Goal: Book appointment/travel/reservation

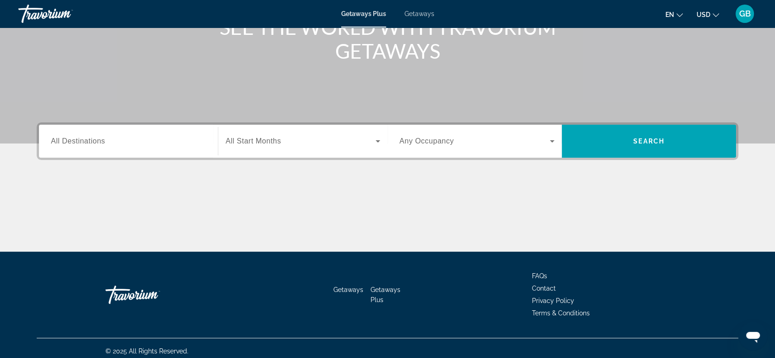
scroll to position [137, 0]
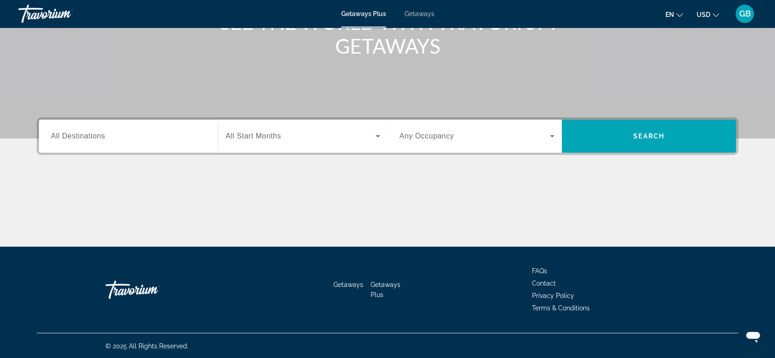
click at [85, 139] on span "All Destinations" at bounding box center [78, 136] width 54 height 8
click at [85, 139] on input "Destination All Destinations" at bounding box center [128, 136] width 155 height 11
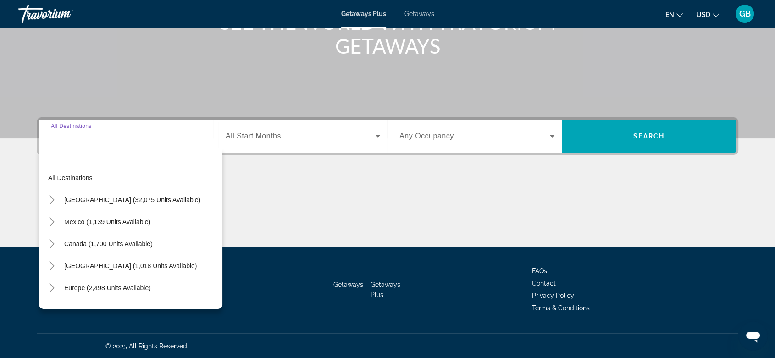
click at [83, 150] on div "All destinations [GEOGRAPHIC_DATA] (32,075 units available) [GEOGRAPHIC_DATA] (…" at bounding box center [131, 228] width 184 height 161
click at [89, 136] on span "All Destinations" at bounding box center [78, 136] width 54 height 8
click at [89, 136] on input "Destination All Destinations" at bounding box center [128, 136] width 155 height 11
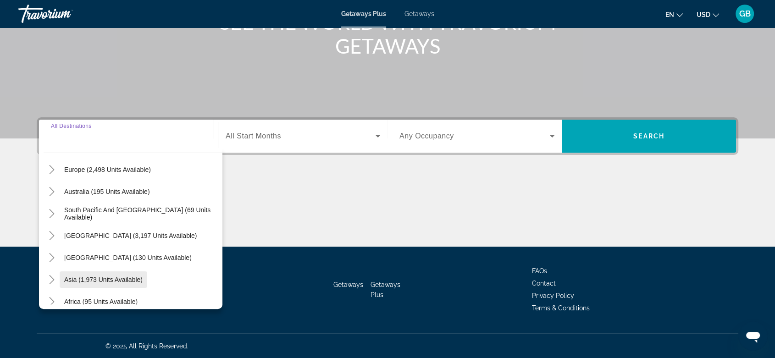
scroll to position [148, 0]
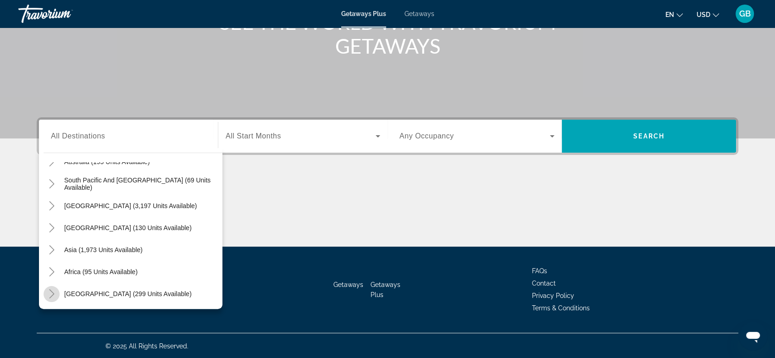
click at [50, 296] on icon "Toggle Middle East (299 units available)" at bounding box center [51, 294] width 9 height 9
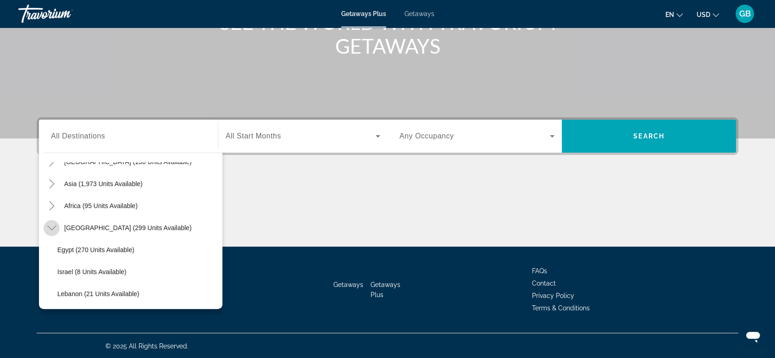
click at [51, 229] on icon "Toggle Middle East (299 units available)" at bounding box center [51, 227] width 9 height 9
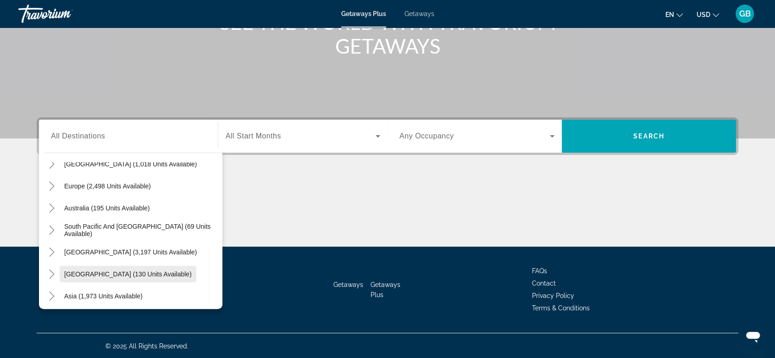
scroll to position [148, 0]
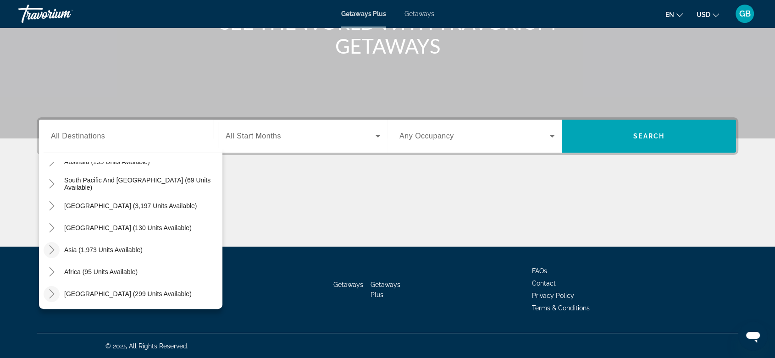
click at [51, 249] on icon "Toggle Asia (1,973 units available)" at bounding box center [51, 249] width 9 height 9
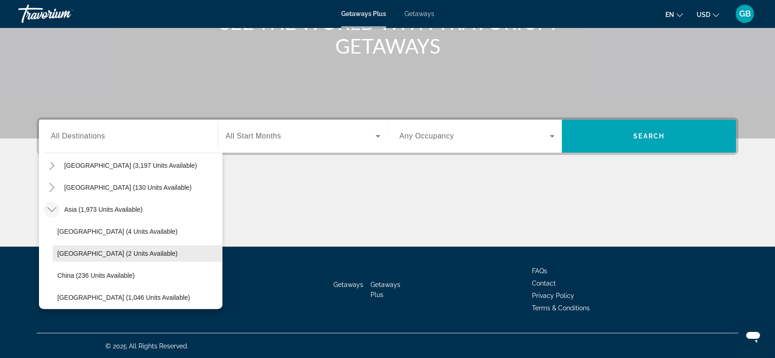
scroll to position [173, 0]
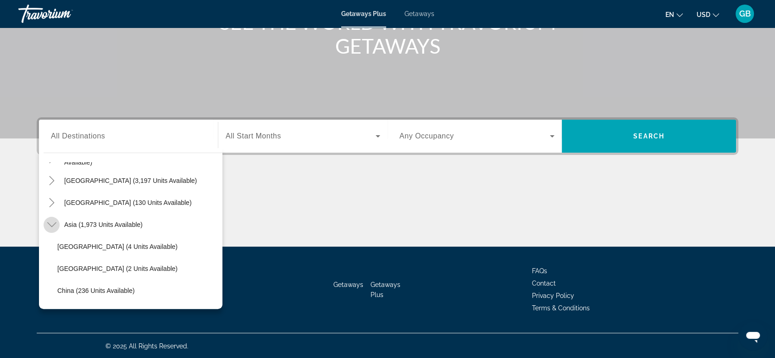
click at [51, 225] on icon "Toggle Asia (1,973 units available)" at bounding box center [51, 225] width 9 height 5
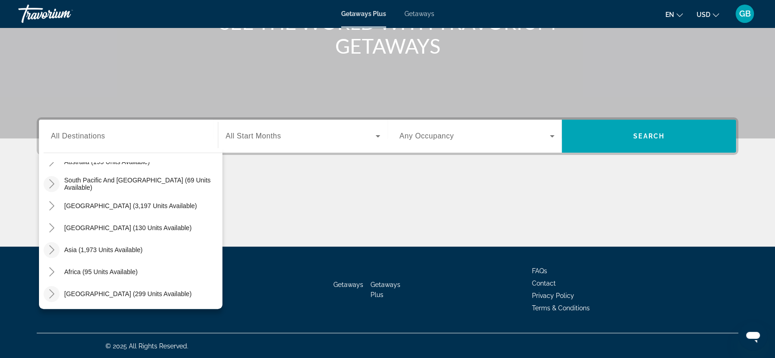
scroll to position [97, 0]
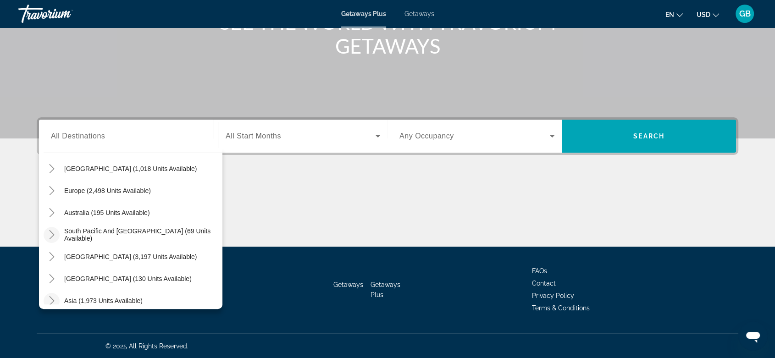
click at [53, 234] on icon "Toggle South Pacific and Oceania (69 units available)" at bounding box center [51, 234] width 5 height 9
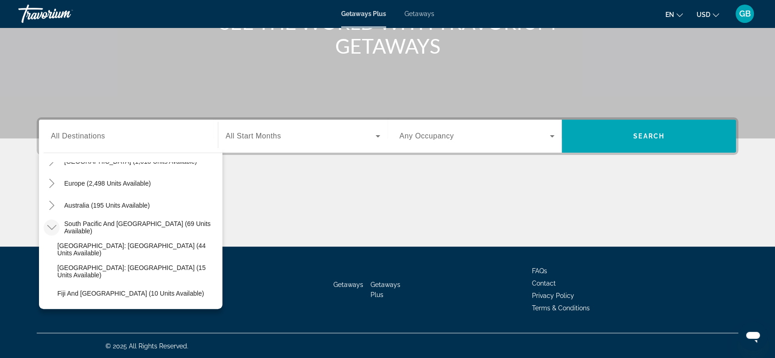
click at [52, 231] on icon "Toggle South Pacific and Oceania (69 units available)" at bounding box center [51, 227] width 9 height 9
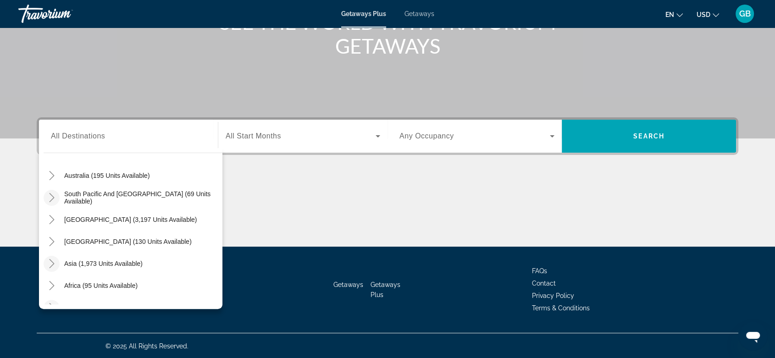
scroll to position [148, 0]
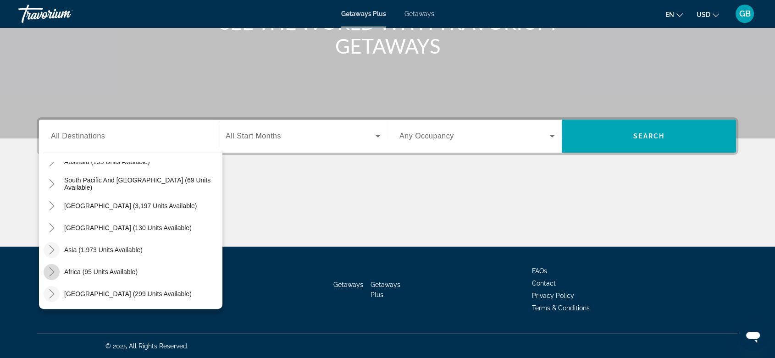
click at [50, 270] on icon "Toggle Africa (95 units available)" at bounding box center [51, 272] width 9 height 9
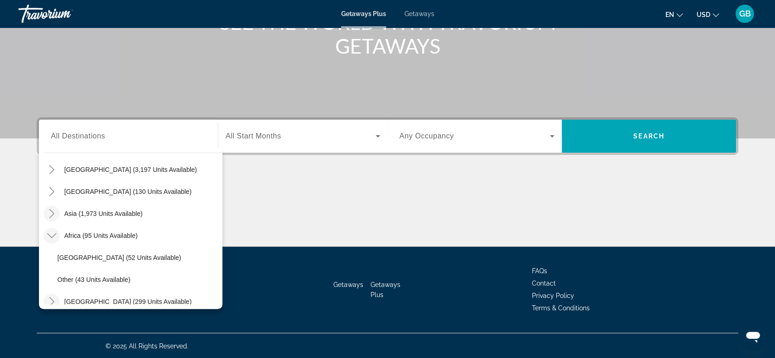
scroll to position [192, 0]
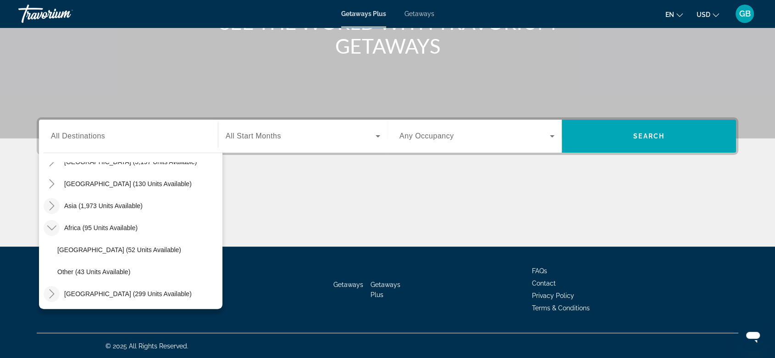
click at [50, 232] on mat-icon "Toggle Africa (95 units available)" at bounding box center [52, 228] width 16 height 16
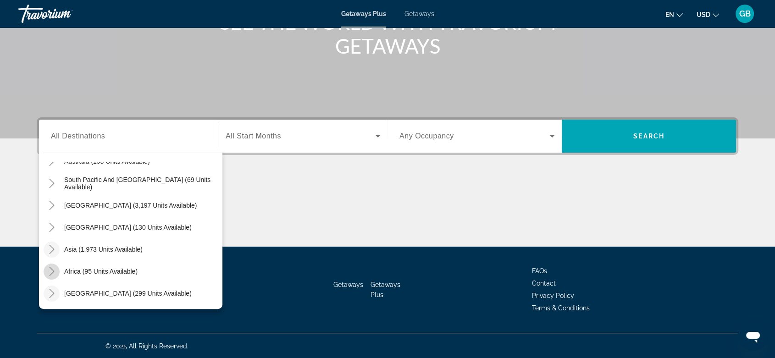
scroll to position [148, 0]
click at [50, 290] on icon "Toggle Middle East (299 units available)" at bounding box center [51, 294] width 5 height 9
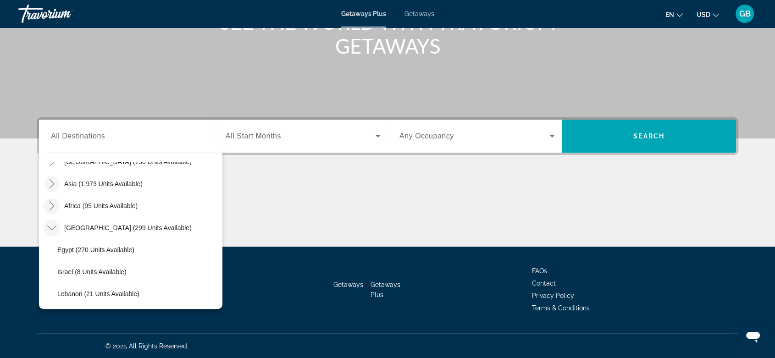
click at [51, 230] on icon "Toggle Middle East (299 units available)" at bounding box center [51, 227] width 9 height 9
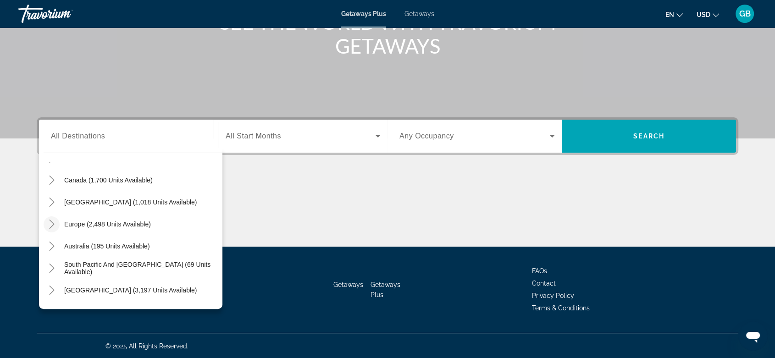
scroll to position [46, 0]
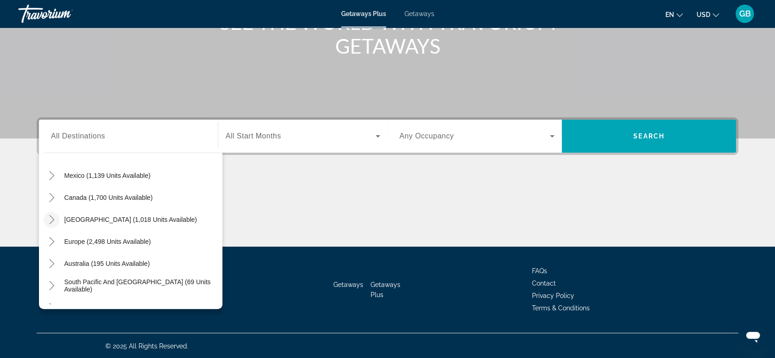
click at [50, 218] on icon "Toggle Caribbean & Atlantic Islands (1,018 units available)" at bounding box center [51, 219] width 9 height 9
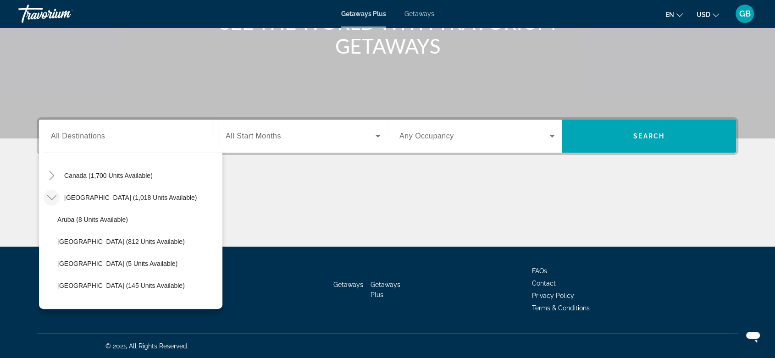
scroll to position [0, 0]
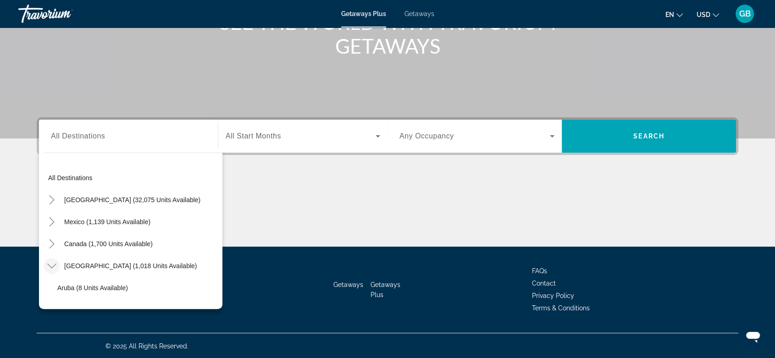
click at [48, 262] on icon "Toggle Caribbean & Atlantic Islands (1,018 units available)" at bounding box center [51, 266] width 9 height 9
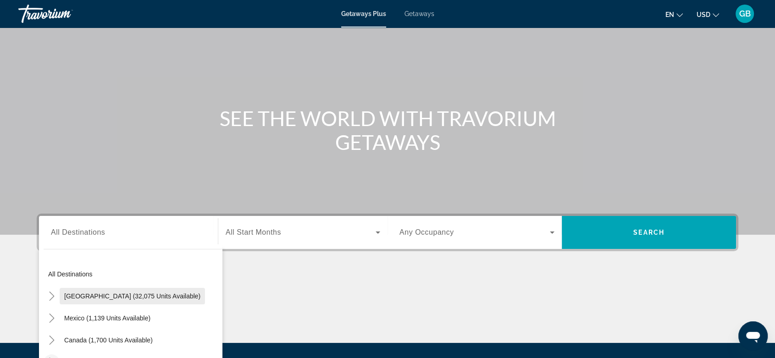
scroll to position [102, 0]
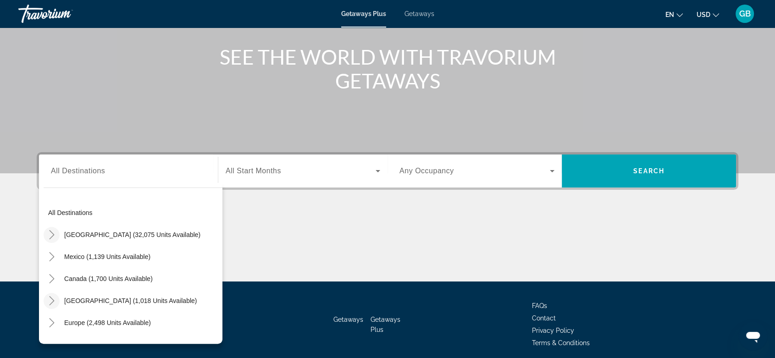
click at [50, 237] on icon "Toggle United States (32,075 units available)" at bounding box center [51, 234] width 9 height 9
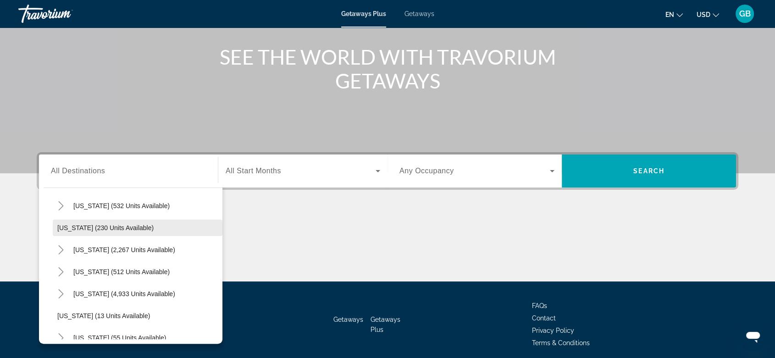
scroll to position [0, 0]
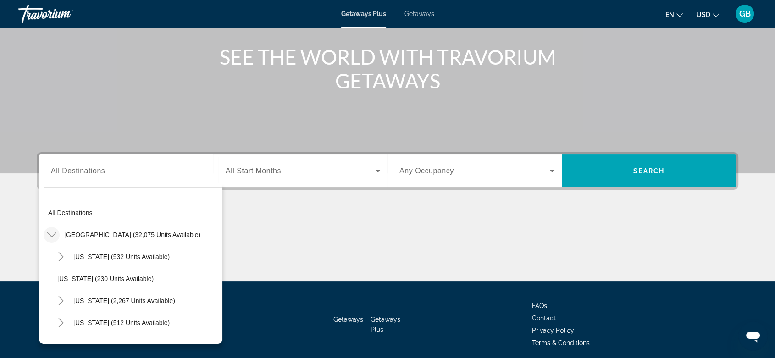
click at [54, 233] on icon "Toggle United States (32,075 units available)" at bounding box center [51, 234] width 9 height 9
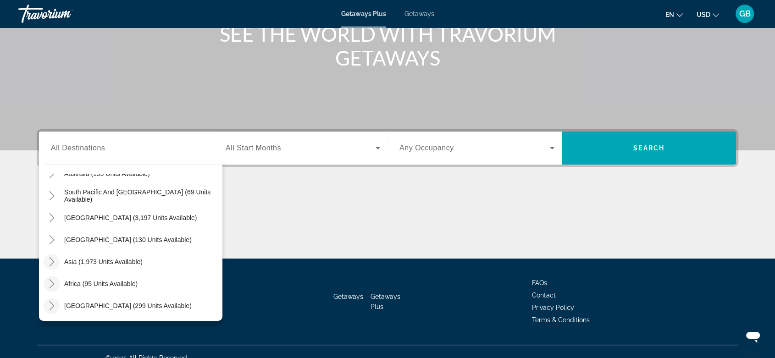
scroll to position [137, 0]
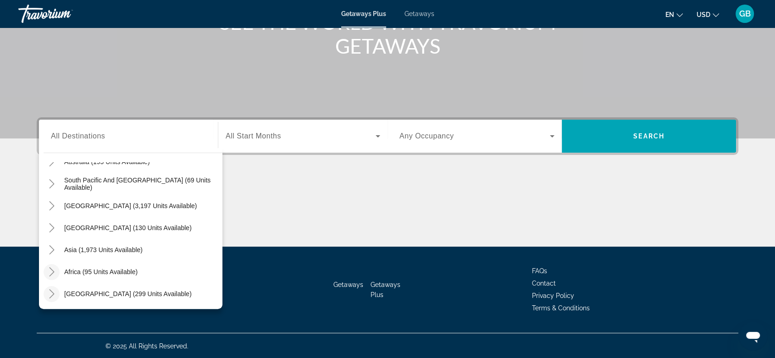
click at [54, 295] on icon "Toggle Middle East (299 units available)" at bounding box center [51, 294] width 9 height 9
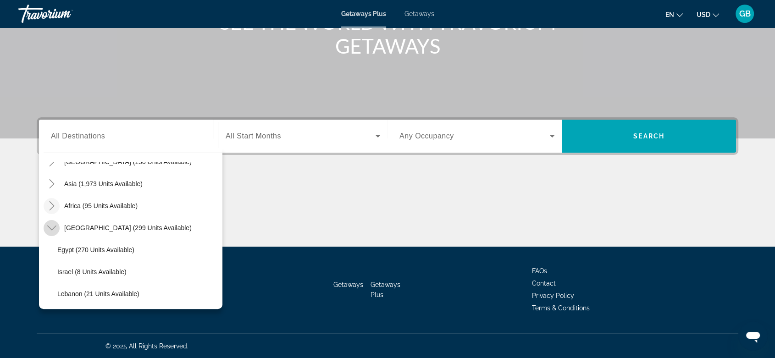
click at [53, 230] on icon "Toggle Middle East (299 units available)" at bounding box center [51, 227] width 9 height 9
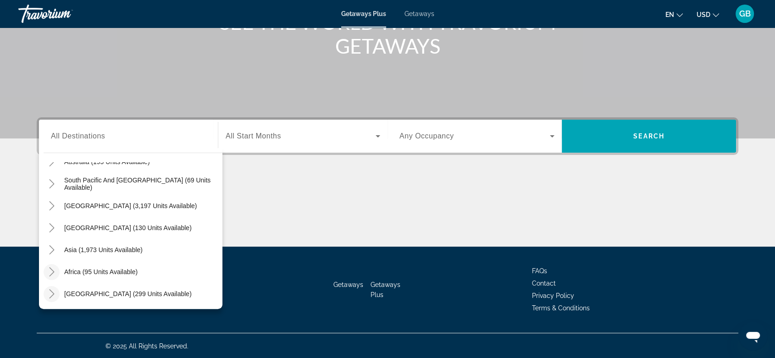
click at [48, 270] on icon "Toggle Africa (95 units available)" at bounding box center [51, 272] width 9 height 9
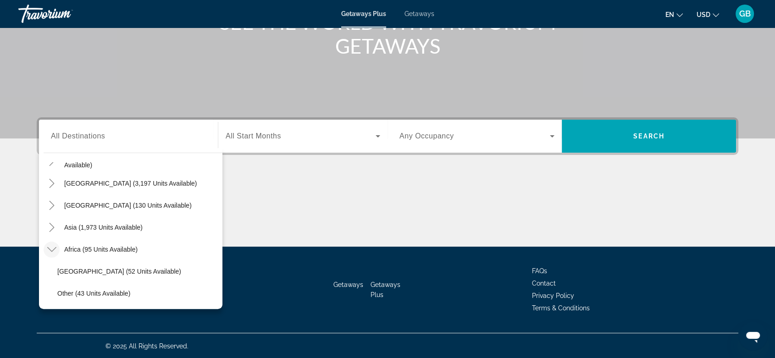
scroll to position [192, 0]
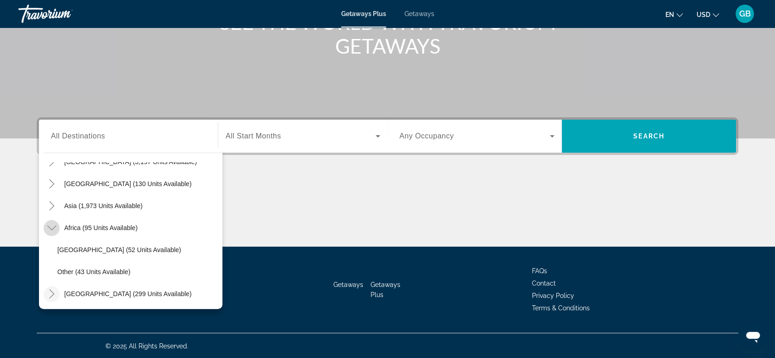
click at [52, 229] on icon "Toggle Africa (95 units available)" at bounding box center [51, 227] width 9 height 9
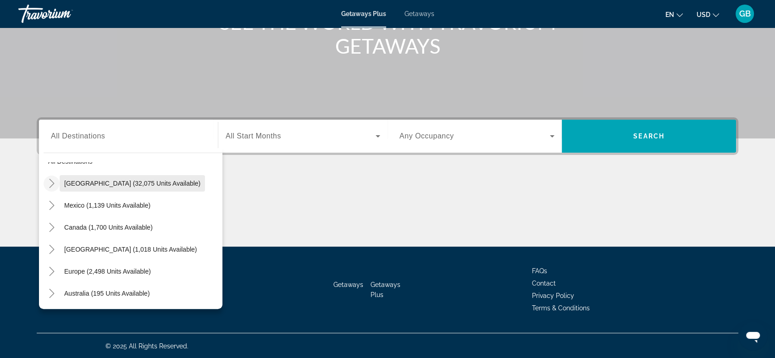
scroll to position [0, 0]
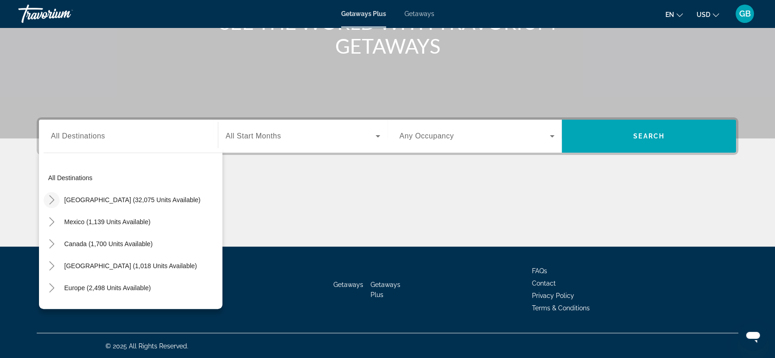
click at [289, 142] on div "Search widget" at bounding box center [303, 136] width 155 height 26
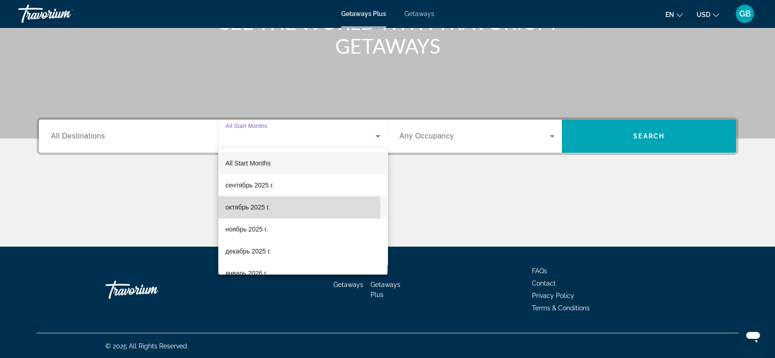
click at [266, 211] on span "октябрь 2025 г." at bounding box center [248, 207] width 45 height 11
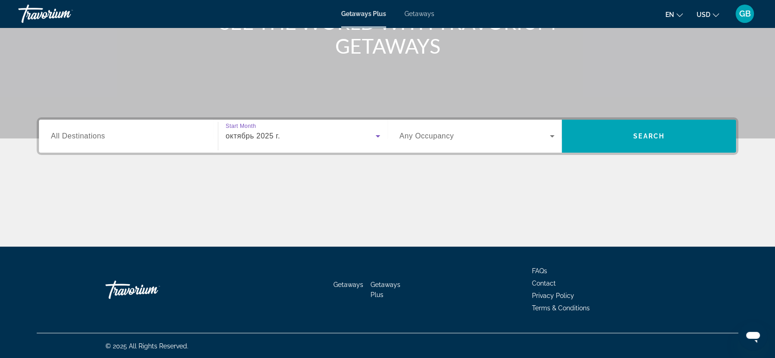
click at [466, 139] on span "Search widget" at bounding box center [475, 136] width 151 height 11
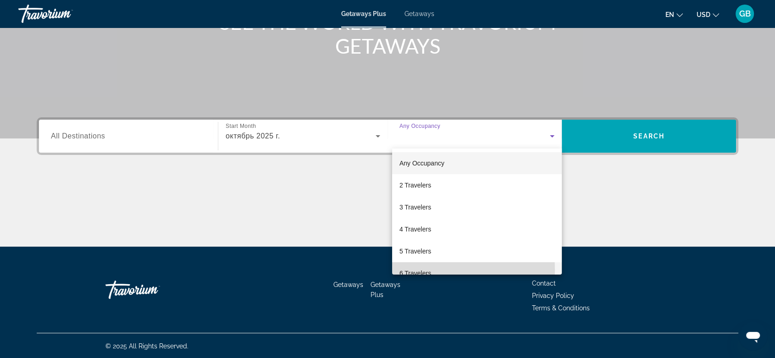
click at [418, 270] on span "6 Travelers" at bounding box center [416, 273] width 32 height 11
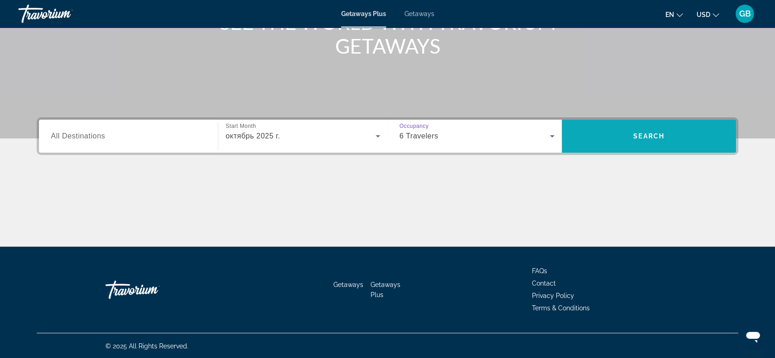
click at [639, 137] on span "Search" at bounding box center [649, 136] width 31 height 7
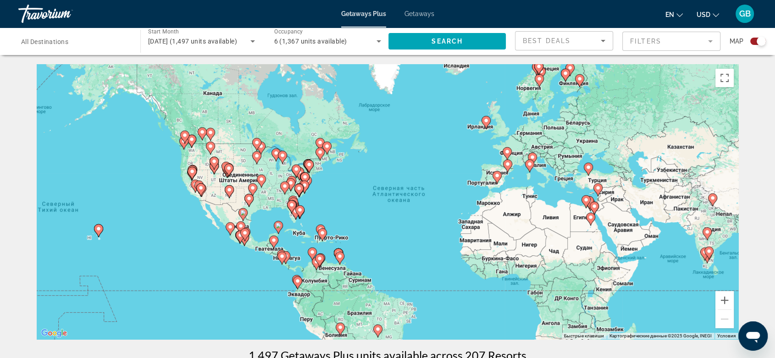
drag, startPoint x: 565, startPoint y: 209, endPoint x: 606, endPoint y: 216, distance: 41.0
click at [606, 216] on div "Чтобы активировать перетаскивание с помощью клавиатуры, нажмите Alt + Ввод. Пос…" at bounding box center [388, 201] width 702 height 275
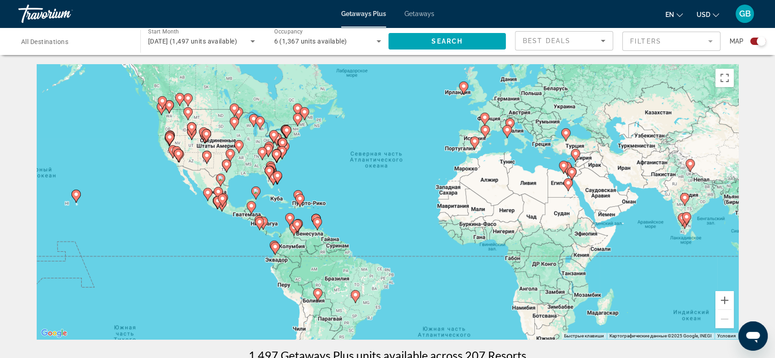
drag, startPoint x: 575, startPoint y: 288, endPoint x: 569, endPoint y: 281, distance: 9.7
click at [569, 281] on div "Чтобы активировать перетаскивание с помощью клавиатуры, нажмите Alt + Ввод. Пос…" at bounding box center [388, 201] width 702 height 275
click at [724, 300] on button "Увеличить" at bounding box center [725, 300] width 18 height 18
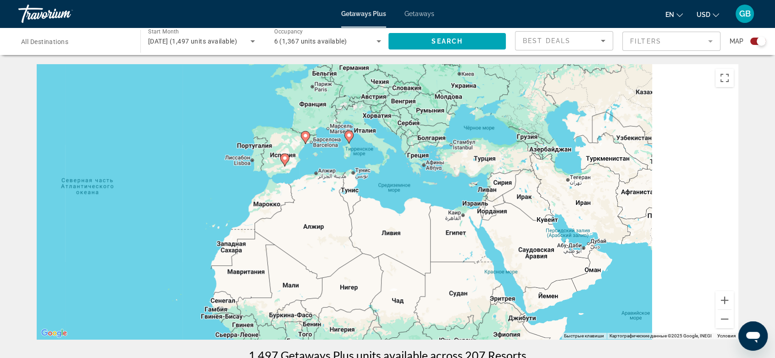
drag, startPoint x: 690, startPoint y: 212, endPoint x: 411, endPoint y: 280, distance: 287.1
click at [411, 280] on div "Чтобы активировать перетаскивание с помощью клавиатуры, нажмите Alt + Ввод. Пос…" at bounding box center [388, 201] width 702 height 275
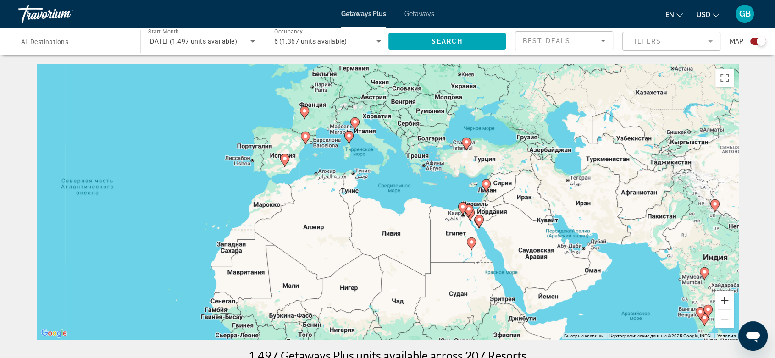
click at [725, 298] on button "Увеличить" at bounding box center [725, 300] width 18 height 18
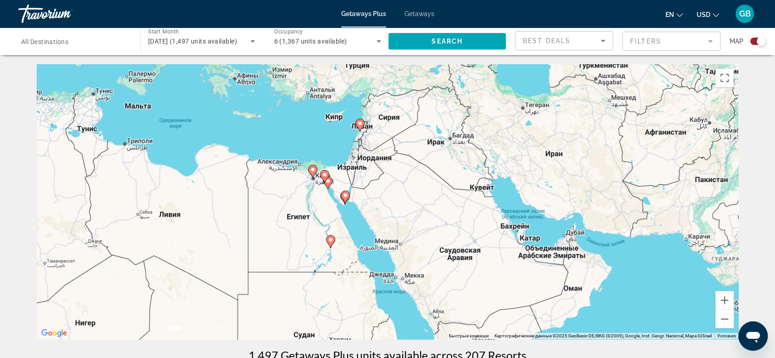
drag, startPoint x: 679, startPoint y: 218, endPoint x: 444, endPoint y: 166, distance: 240.1
click at [444, 166] on div "Чтобы активировать перетаскивание с помощью клавиатуры, нажмите Alt + Ввод. Пос…" at bounding box center [388, 201] width 702 height 275
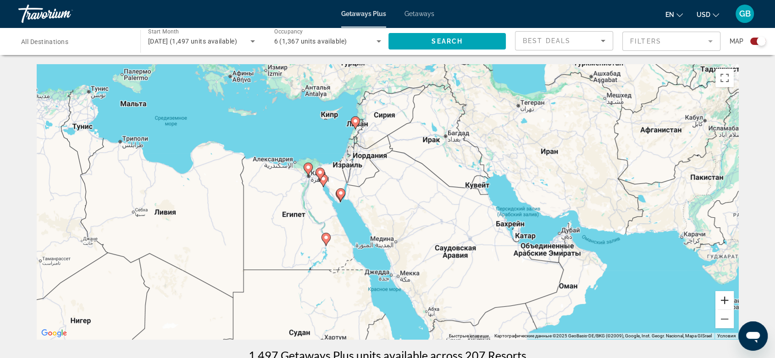
click at [729, 299] on button "Увеличить" at bounding box center [725, 300] width 18 height 18
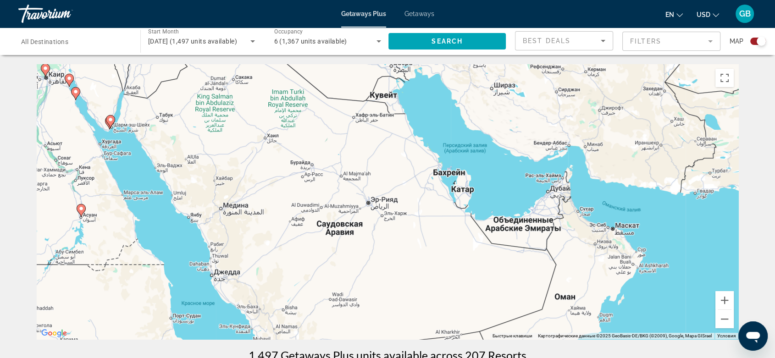
drag, startPoint x: 630, startPoint y: 296, endPoint x: 434, endPoint y: 217, distance: 212.4
click at [434, 217] on div "Чтобы активировать перетаскивание с помощью клавиатуры, нажмите Alt + Ввод. Пос…" at bounding box center [388, 201] width 702 height 275
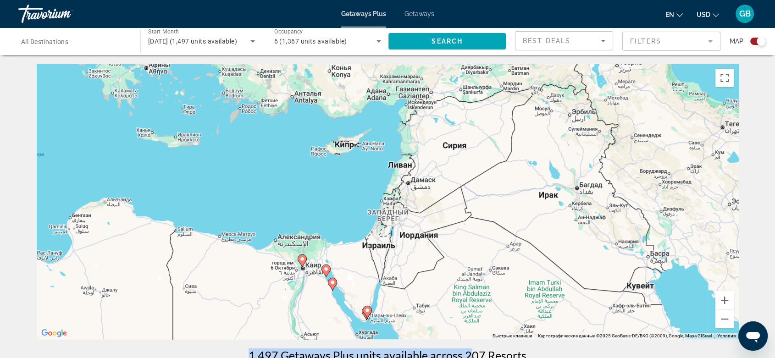
drag, startPoint x: 202, startPoint y: 152, endPoint x: 476, endPoint y: 340, distance: 332.6
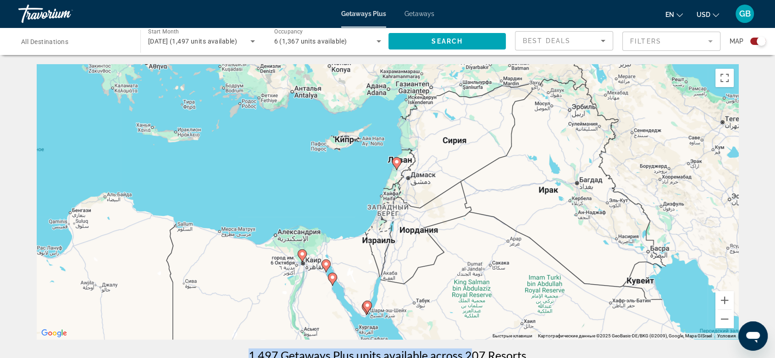
scroll to position [51, 0]
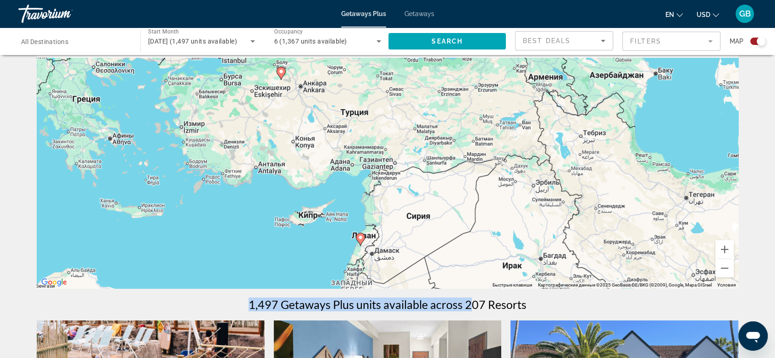
drag, startPoint x: 600, startPoint y: 151, endPoint x: 564, endPoint y: 298, distance: 150.7
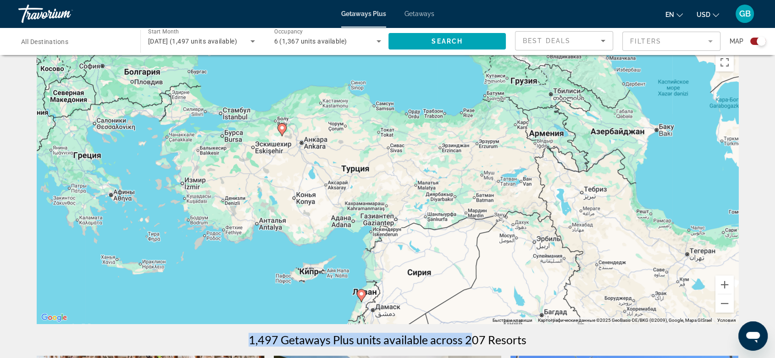
scroll to position [0, 0]
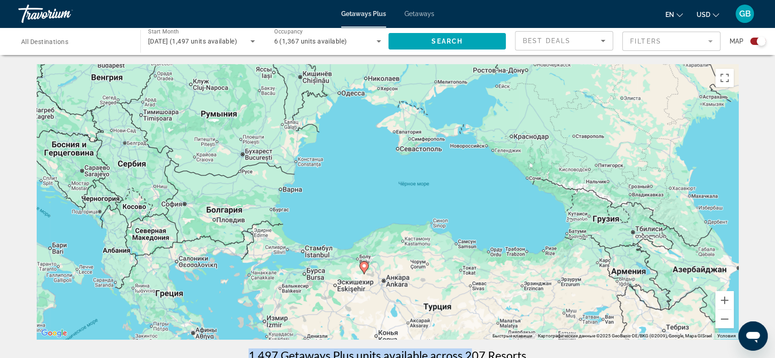
drag, startPoint x: 292, startPoint y: 175, endPoint x: 375, endPoint y: 299, distance: 149.4
click at [375, 299] on div "Чтобы активировать перетаскивание с помощью клавиатуры, нажмите Alt + Ввод. Пос…" at bounding box center [388, 201] width 702 height 275
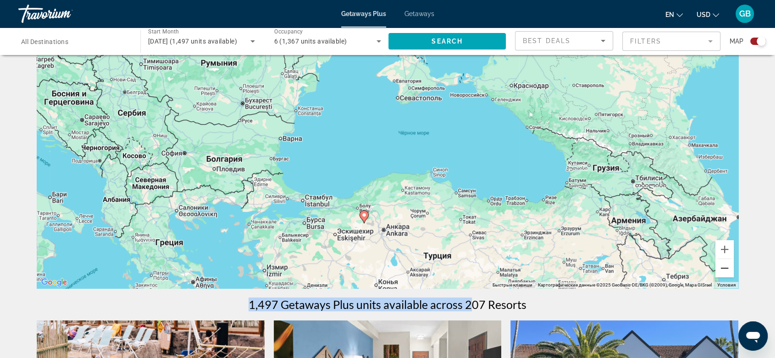
click at [725, 271] on button "Уменьшить" at bounding box center [725, 268] width 18 height 18
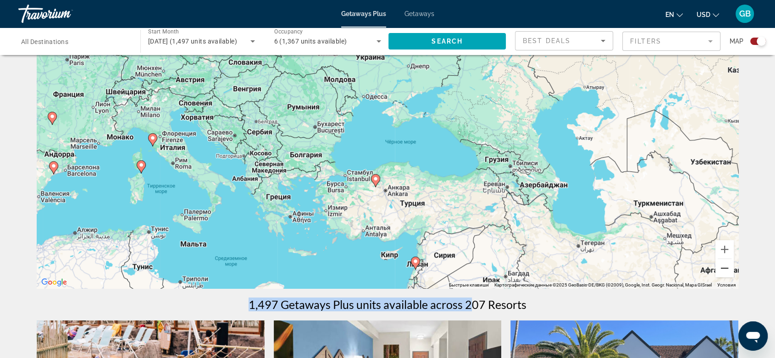
click at [728, 269] on button "Уменьшить" at bounding box center [725, 268] width 18 height 18
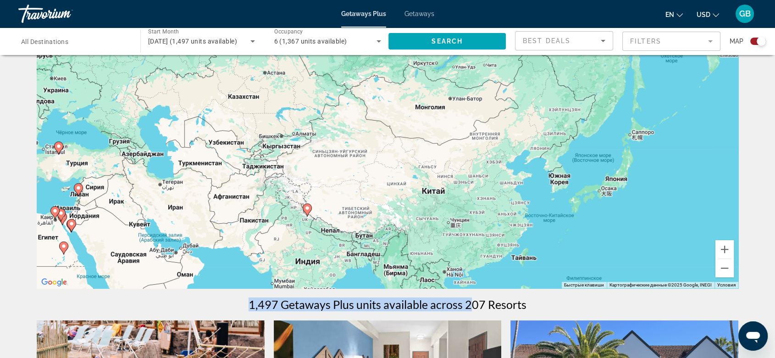
drag, startPoint x: 693, startPoint y: 210, endPoint x: 369, endPoint y: 196, distance: 323.8
click at [368, 196] on div "Чтобы активировать перетаскивание с помощью клавиатуры, нажмите Alt + Ввод. Пос…" at bounding box center [388, 150] width 702 height 275
click at [727, 246] on button "Увеличить" at bounding box center [725, 249] width 18 height 18
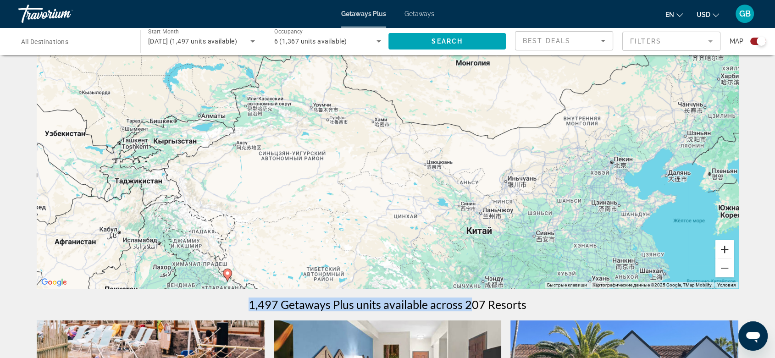
click at [727, 246] on button "Увеличить" at bounding box center [725, 249] width 18 height 18
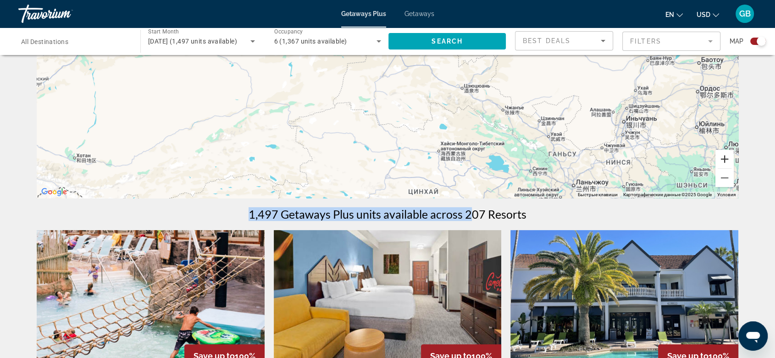
scroll to position [153, 0]
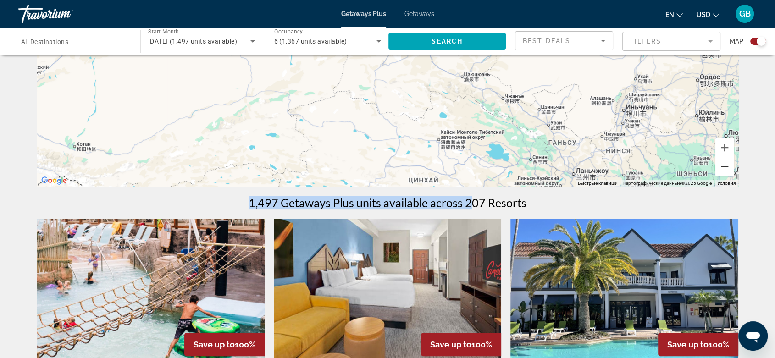
click at [721, 164] on button "Уменьшить" at bounding box center [725, 166] width 18 height 18
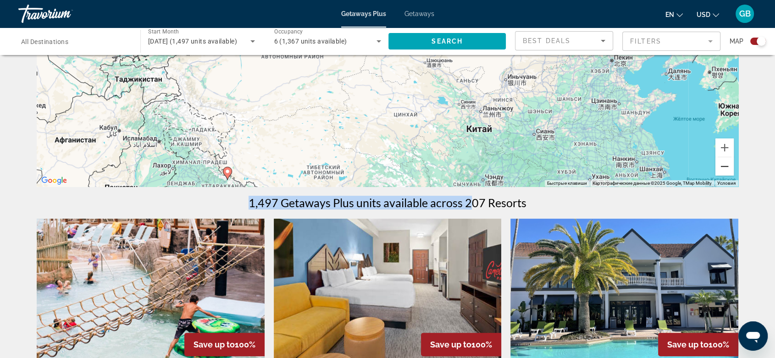
click at [721, 164] on button "Уменьшить" at bounding box center [725, 166] width 18 height 18
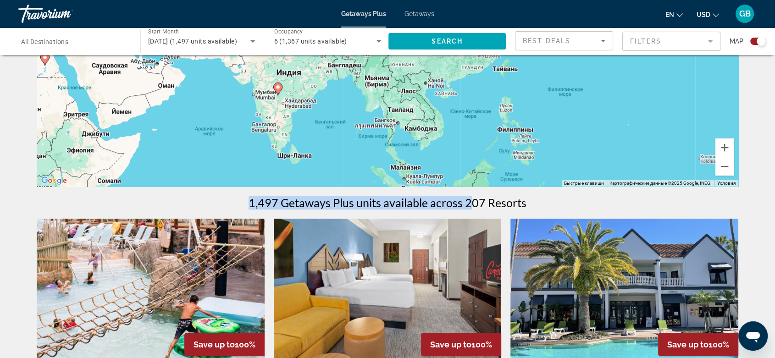
drag, startPoint x: 463, startPoint y: 153, endPoint x: 443, endPoint y: 62, distance: 93.0
click at [443, 62] on div "Чтобы активировать перетаскивание с помощью клавиатуры, нажмите Alt + Ввод. Пос…" at bounding box center [388, 48] width 702 height 275
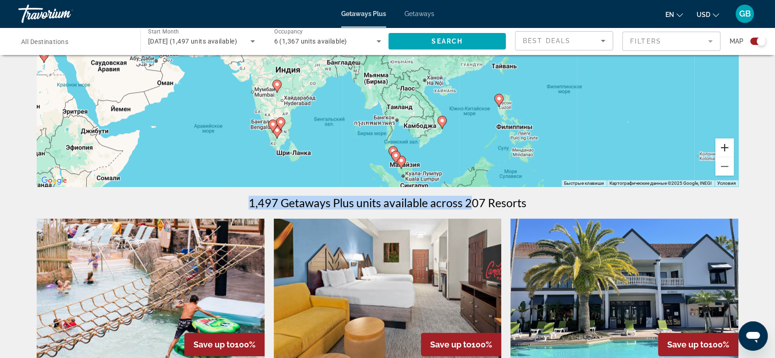
click at [727, 148] on button "Увеличить" at bounding box center [725, 148] width 18 height 18
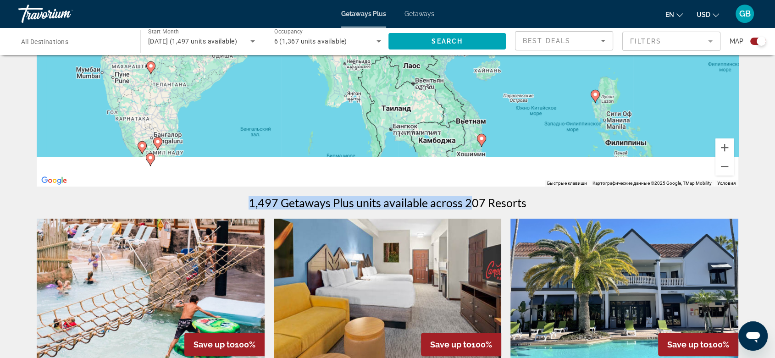
drag, startPoint x: 532, startPoint y: 162, endPoint x: 511, endPoint y: 78, distance: 85.6
click at [511, 78] on div "Чтобы активировать перетаскивание с помощью клавиатуры, нажмите Alt + Ввод. Пос…" at bounding box center [388, 48] width 702 height 275
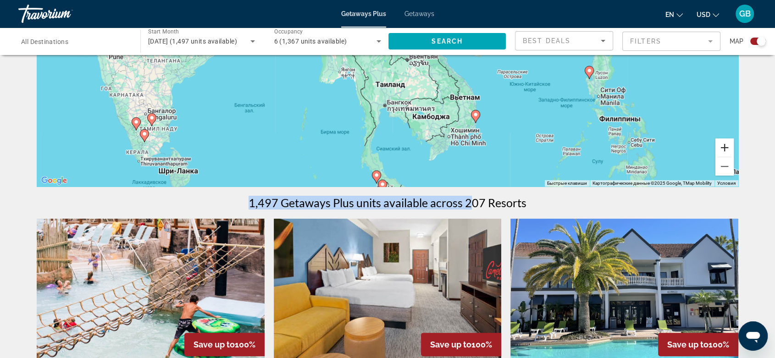
click at [720, 146] on button "Увеличить" at bounding box center [725, 148] width 18 height 18
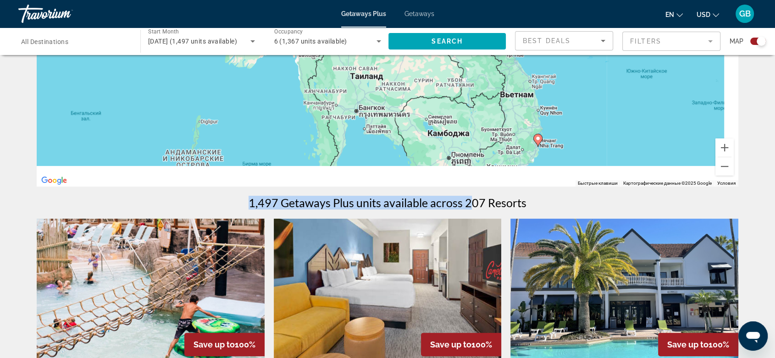
drag, startPoint x: 566, startPoint y: 151, endPoint x: 530, endPoint y: 80, distance: 79.6
click at [530, 81] on div "Чтобы активировать перетаскивание с помощью клавиатуры, нажмите Alt + Ввод. Пос…" at bounding box center [388, 48] width 702 height 275
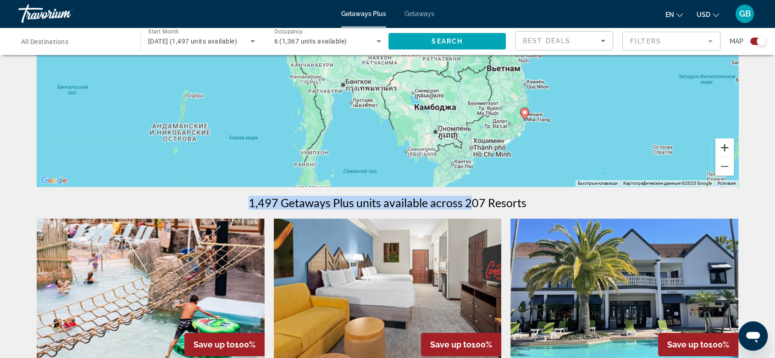
click at [728, 149] on button "Увеличить" at bounding box center [725, 148] width 18 height 18
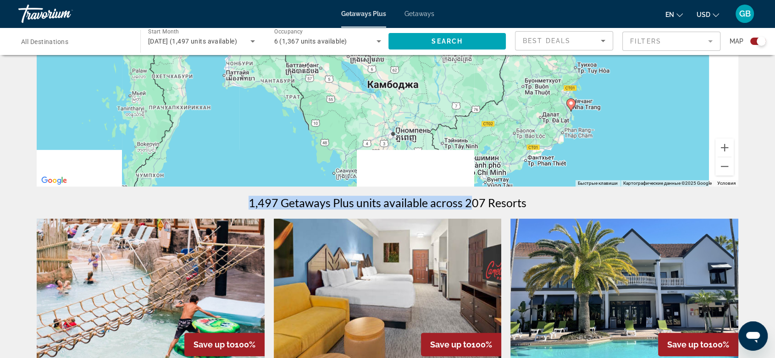
drag, startPoint x: 608, startPoint y: 125, endPoint x: 540, endPoint y: 66, distance: 90.1
click at [540, 66] on div "Чтобы активировать перетаскивание с помощью клавиатуры, нажмите Alt + Ввод. Пос…" at bounding box center [388, 48] width 702 height 275
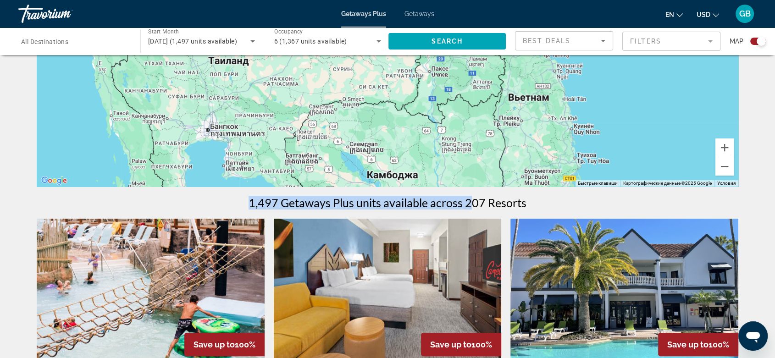
drag, startPoint x: 578, startPoint y: 65, endPoint x: 590, endPoint y: 164, distance: 99.4
click at [589, 173] on div "Чтобы активировать перетаскивание с помощью клавиатуры, нажмите Alt + Ввод. Пос…" at bounding box center [388, 48] width 702 height 275
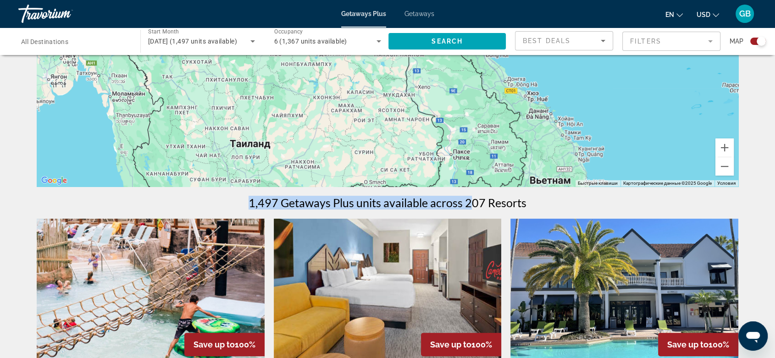
drag, startPoint x: 582, startPoint y: 106, endPoint x: 603, endPoint y: 191, distance: 87.9
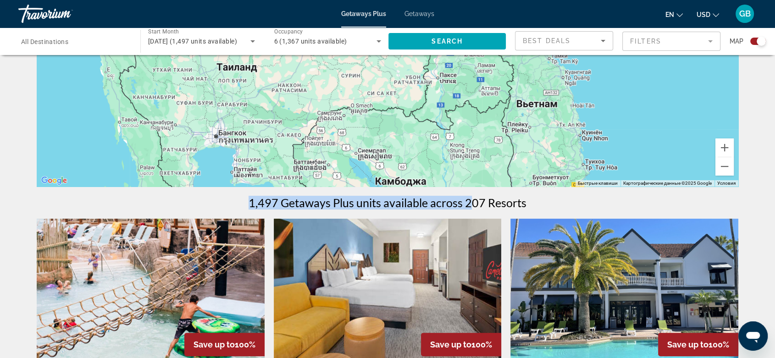
drag, startPoint x: 575, startPoint y: 114, endPoint x: 561, endPoint y: 39, distance: 76.0
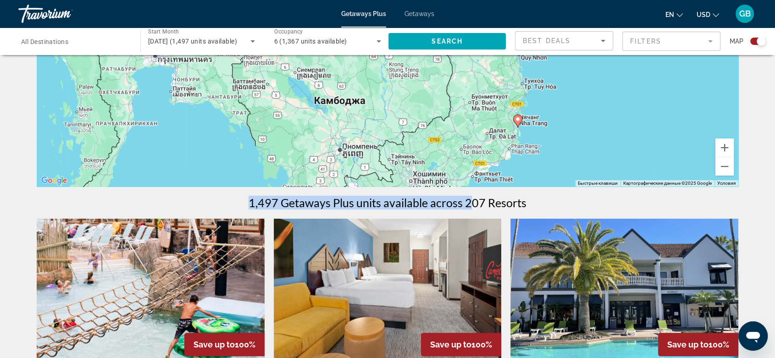
drag, startPoint x: 624, startPoint y: 161, endPoint x: 563, endPoint y: 80, distance: 101.2
click at [563, 80] on div "Чтобы активировать перетаскивание с помощью клавиатуры, нажмите Alt + Ввод. Пос…" at bounding box center [388, 48] width 702 height 275
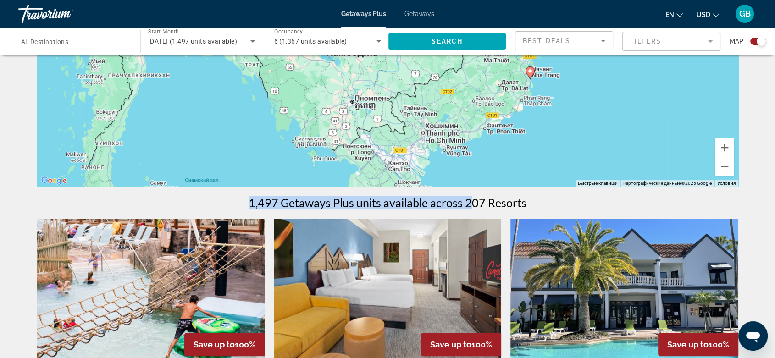
drag, startPoint x: 563, startPoint y: 150, endPoint x: 583, endPoint y: 83, distance: 69.4
click at [583, 83] on div "Чтобы активировать перетаскивание с помощью клавиатуры, нажмите Alt + Ввод. Пос…" at bounding box center [388, 48] width 702 height 275
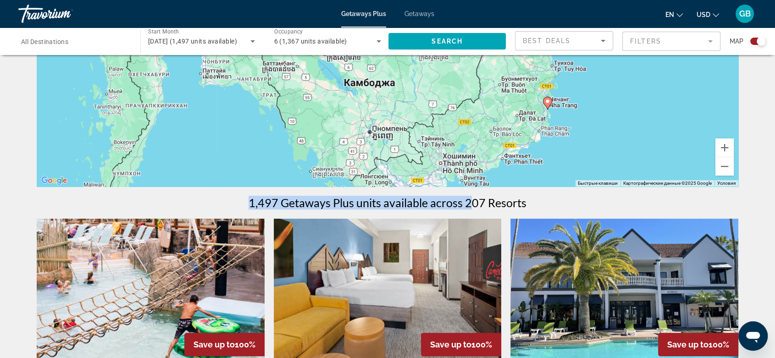
drag, startPoint x: 584, startPoint y: 88, endPoint x: 602, endPoint y: 159, distance: 73.8
click at [602, 159] on div "Чтобы активировать перетаскивание с помощью клавиатуры, нажмите Alt + Ввод. Пос…" at bounding box center [388, 48] width 702 height 275
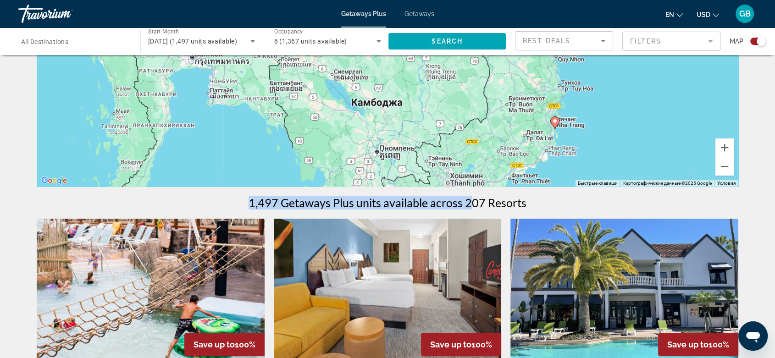
click at [554, 124] on icon "Main content" at bounding box center [555, 123] width 8 height 12
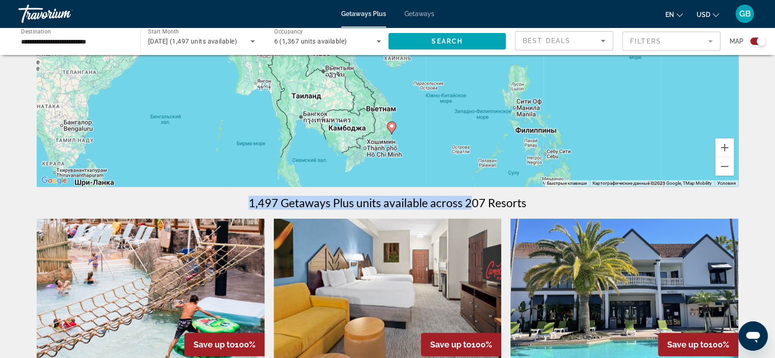
drag, startPoint x: 602, startPoint y: 117, endPoint x: 608, endPoint y: 210, distance: 93.3
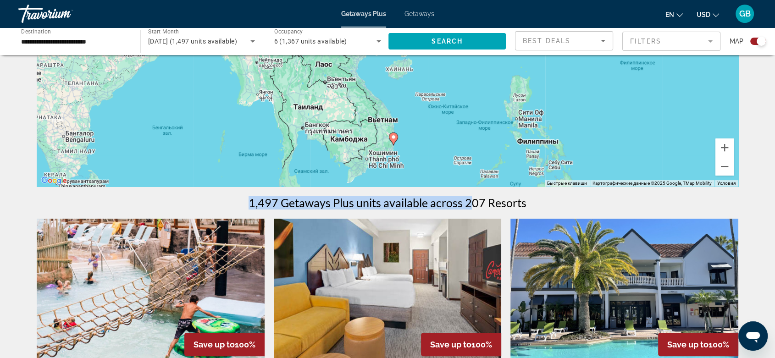
click at [396, 138] on image "Main content" at bounding box center [394, 137] width 6 height 6
type input "**********"
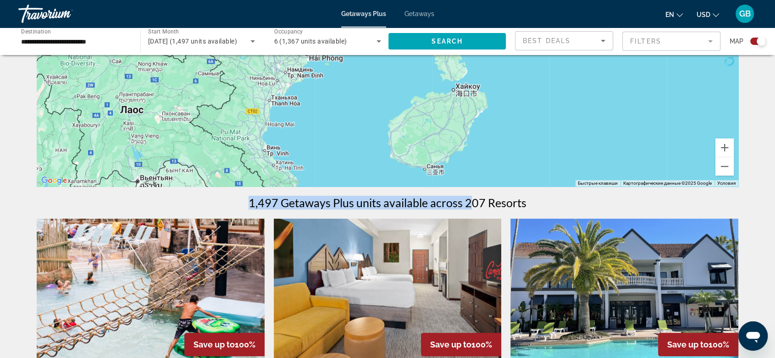
drag, startPoint x: 393, startPoint y: 170, endPoint x: 363, endPoint y: 28, distance: 144.9
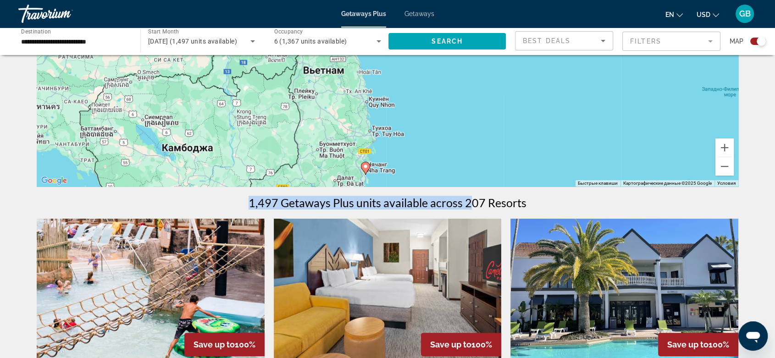
drag, startPoint x: 410, startPoint y: 150, endPoint x: 426, endPoint y: 89, distance: 62.5
click at [426, 89] on div "Для навигации используйте клавиши со стрелками. Чтобы активировать перетаскиван…" at bounding box center [388, 48] width 702 height 275
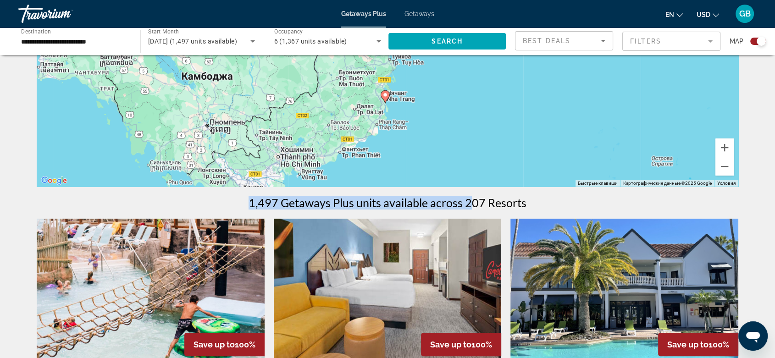
click at [385, 96] on image "Main content" at bounding box center [386, 95] width 6 height 6
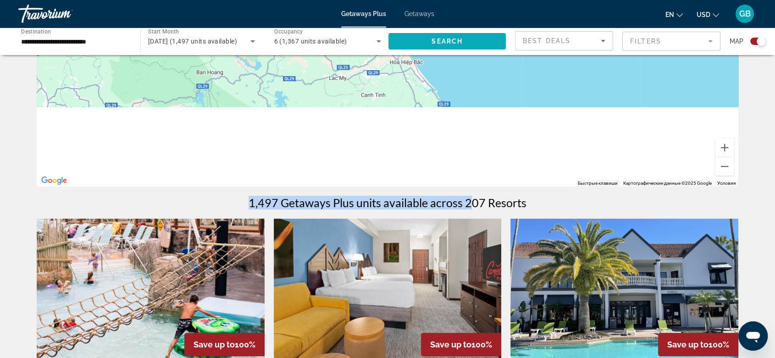
drag, startPoint x: 449, startPoint y: 145, endPoint x: 455, endPoint y: 38, distance: 107.1
click at [446, 59] on div "Для навигации используйте клавиши со стрелками. Чтобы активировать перетаскиван…" at bounding box center [388, 48] width 702 height 275
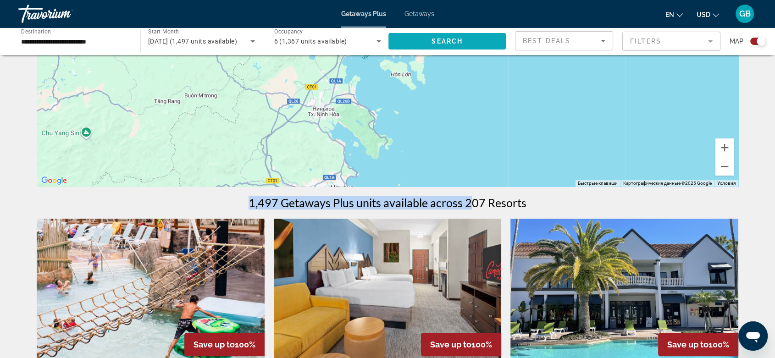
drag, startPoint x: 447, startPoint y: 158, endPoint x: 424, endPoint y: 50, distance: 110.8
click at [421, 61] on div "Для навигации используйте клавиши со стрелками. Чтобы активировать перетаскиван…" at bounding box center [388, 48] width 702 height 275
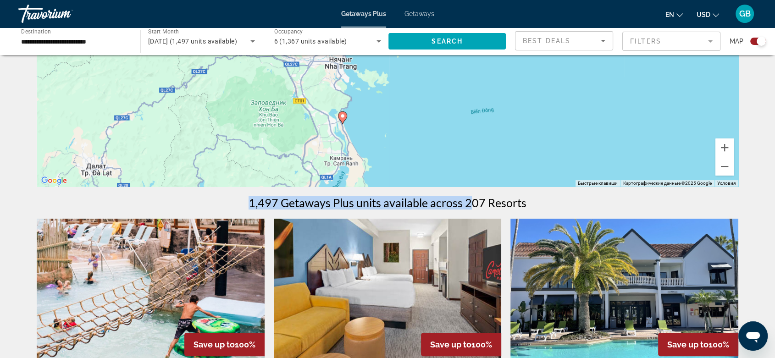
drag, startPoint x: 415, startPoint y: 147, endPoint x: 424, endPoint y: 78, distance: 69.8
click at [424, 78] on div "Для навигации используйте клавиши со стрелками. Чтобы активировать перетаскиван…" at bounding box center [388, 48] width 702 height 275
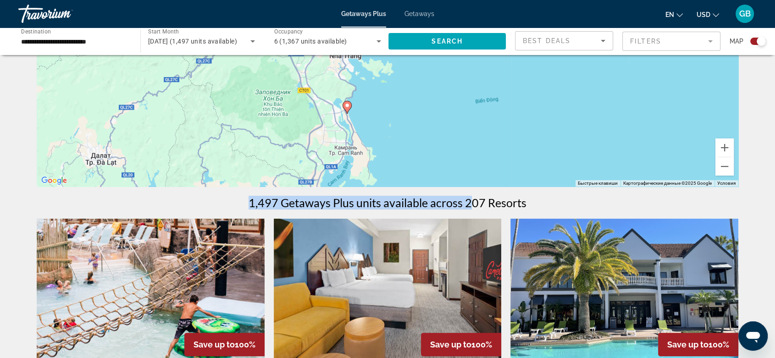
click at [347, 109] on icon "Main content" at bounding box center [347, 107] width 8 height 12
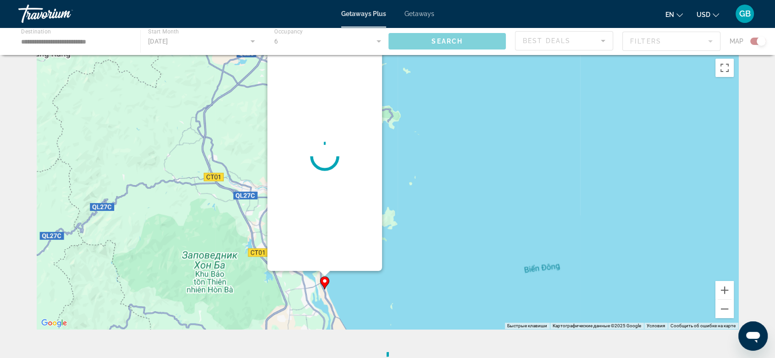
scroll to position [0, 0]
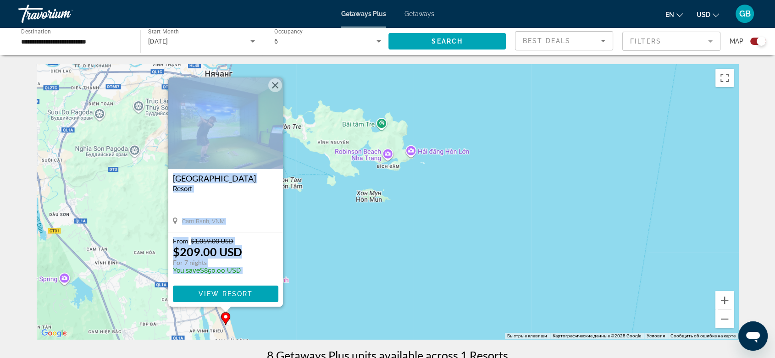
click at [249, 209] on div "[GEOGRAPHIC_DATA] - This is an adults only resort Cam Ranh, VNM" at bounding box center [225, 200] width 115 height 63
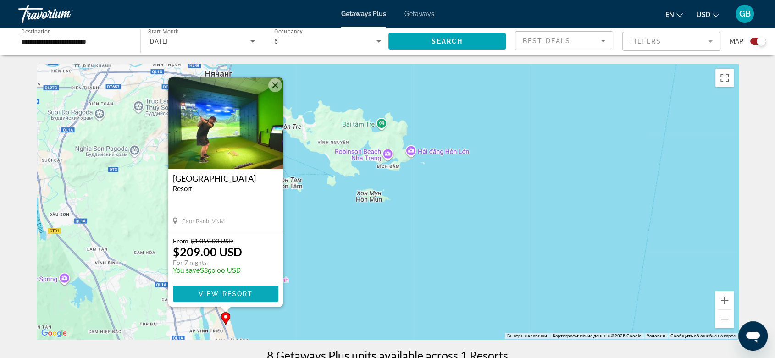
click at [223, 294] on span "View Resort" at bounding box center [226, 293] width 54 height 7
